Goal: Information Seeking & Learning: Learn about a topic

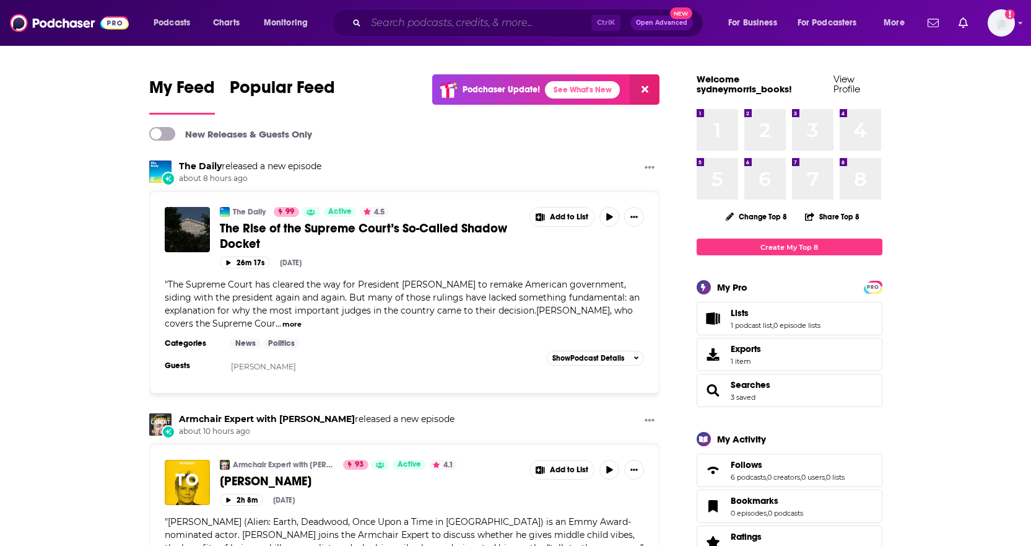
click at [536, 25] on input "Search podcasts, credits, & more..." at bounding box center [478, 23] width 225 height 20
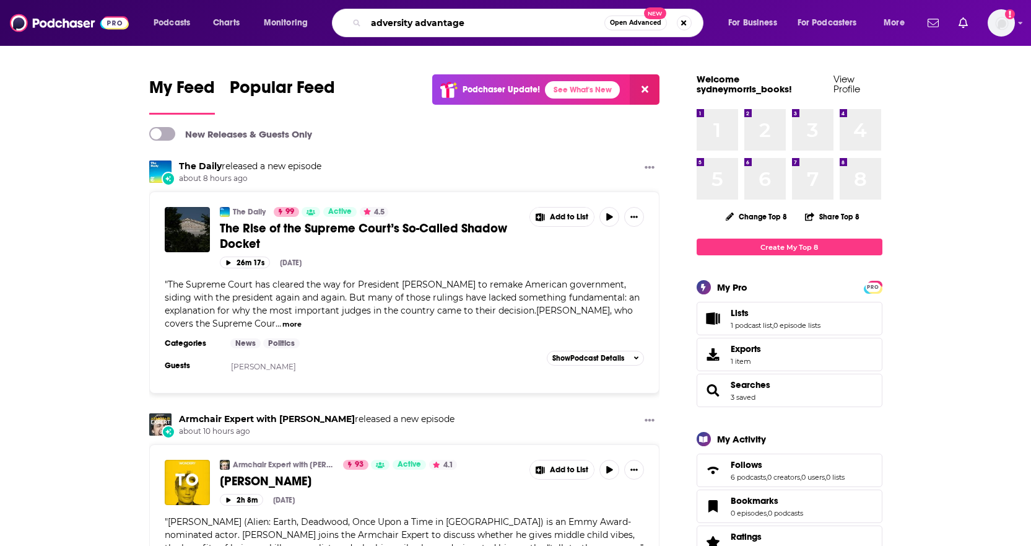
type input "adversity advantage"
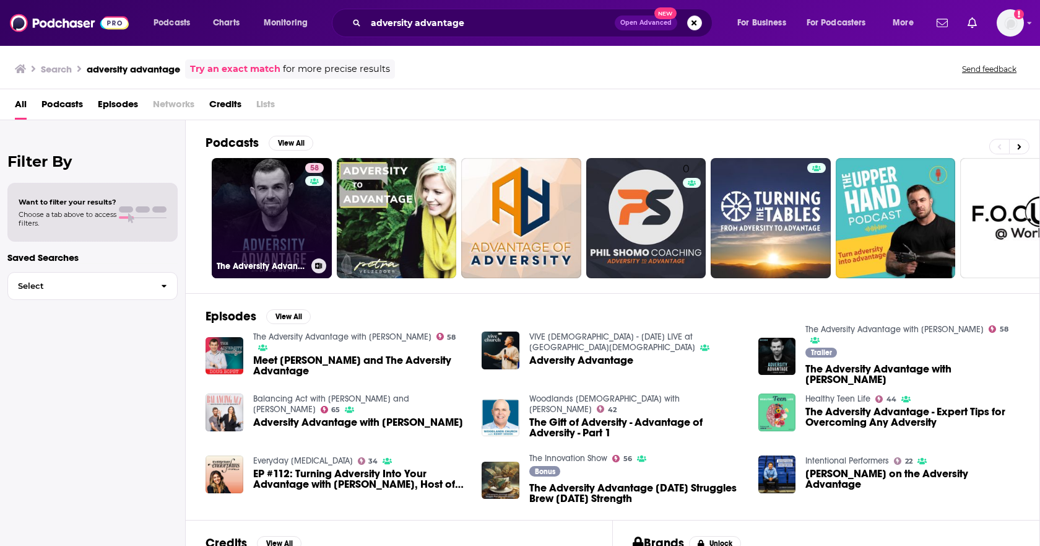
click at [278, 187] on link "58 The Adversity Advantage with [PERSON_NAME]" at bounding box center [272, 218] width 120 height 120
